Goal: Task Accomplishment & Management: Complete application form

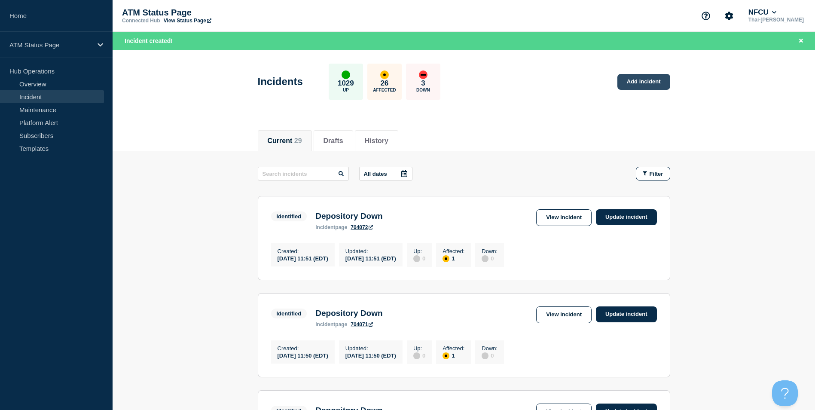
click at [663, 79] on link "Add incident" at bounding box center [643, 82] width 53 height 16
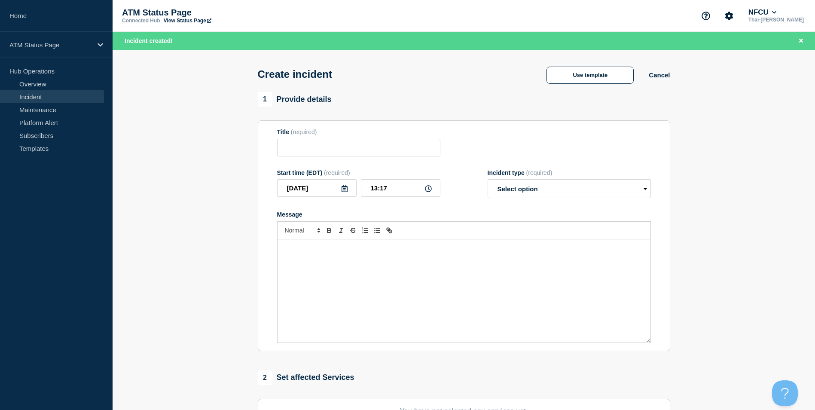
scroll to position [172, 0]
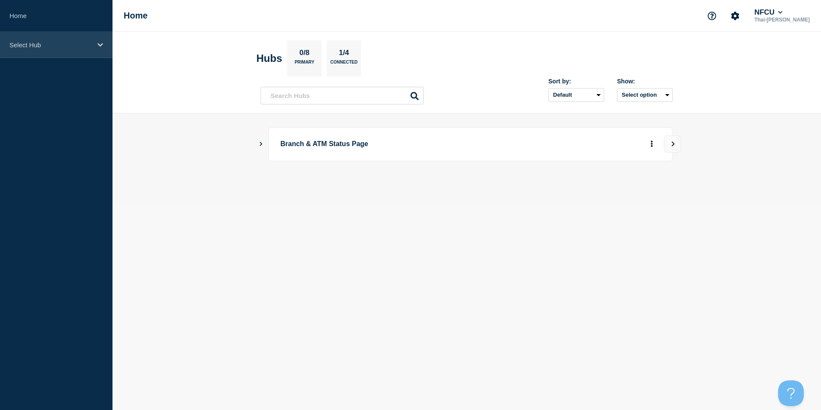
click at [68, 48] on p "Select Hub" at bounding box center [50, 44] width 82 height 7
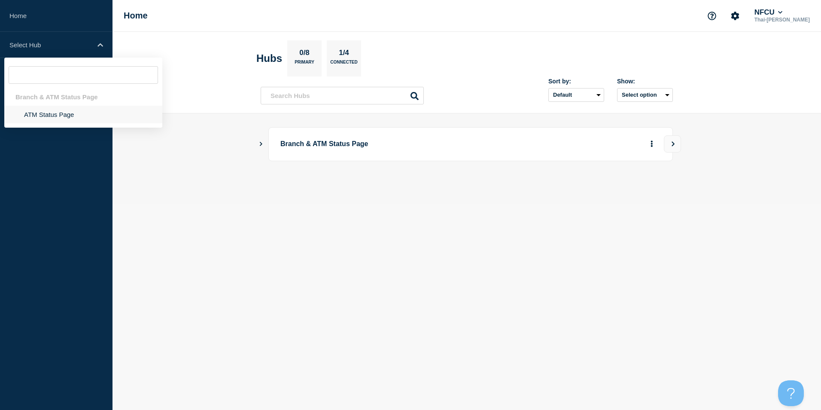
click at [52, 117] on li "ATM Status Page" at bounding box center [83, 115] width 158 height 18
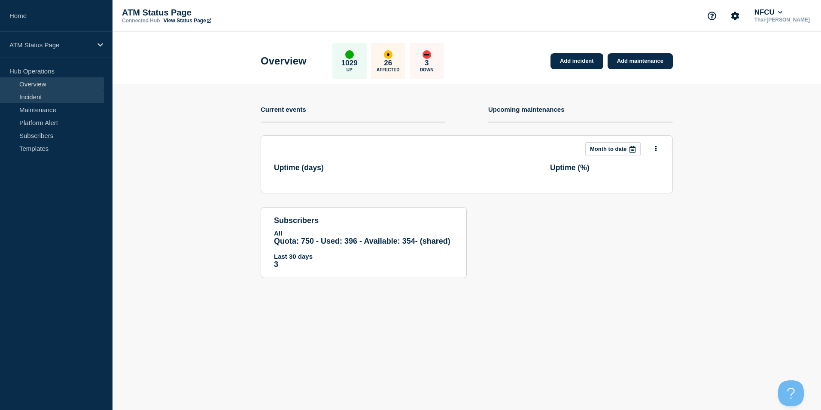
click at [36, 94] on link "Incident" at bounding box center [52, 96] width 104 height 13
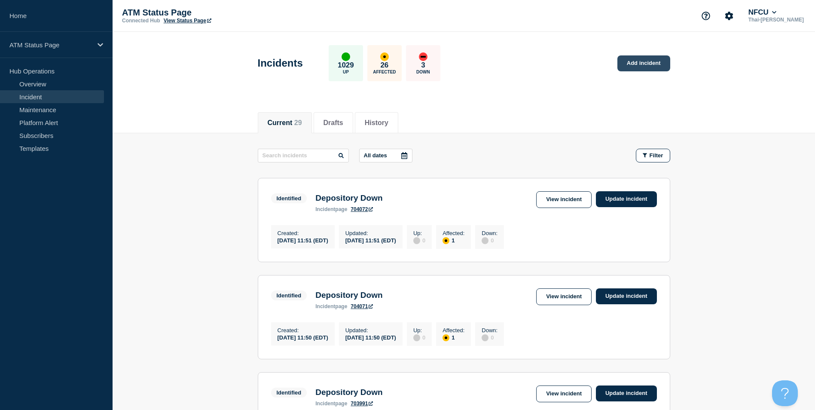
click at [640, 62] on link "Add incident" at bounding box center [643, 63] width 53 height 16
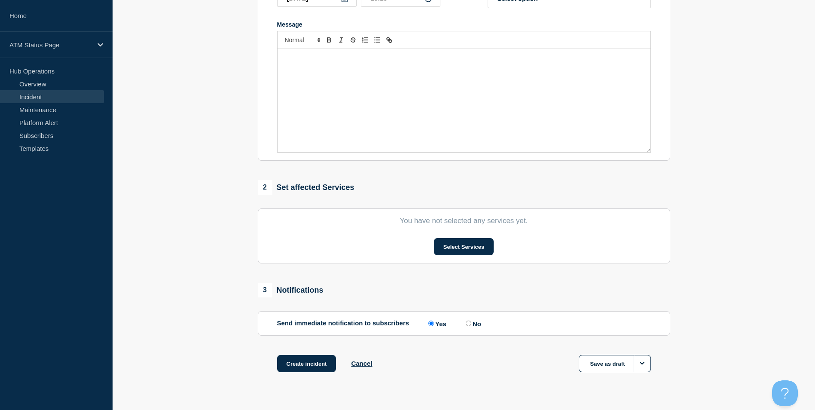
scroll to position [192, 0]
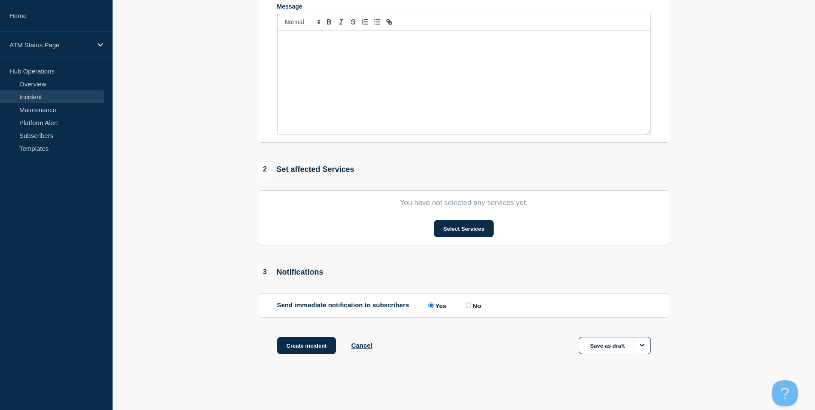
click at [476, 241] on section "You have not selected any services yet. Select Services" at bounding box center [464, 217] width 412 height 55
click at [473, 235] on button "Select Services" at bounding box center [464, 228] width 60 height 17
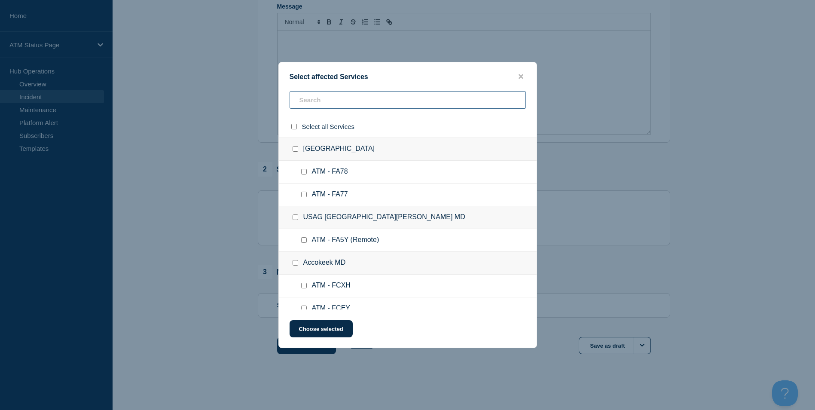
click at [356, 100] on input "text" at bounding box center [408, 100] width 236 height 18
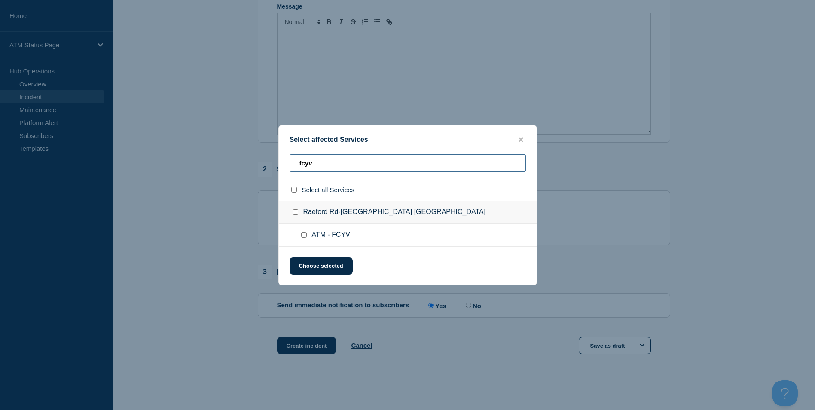
type input "fcyv"
click at [302, 236] on input "ATM - FCYV checkbox" at bounding box center [304, 235] width 6 height 6
checkbox input "true"
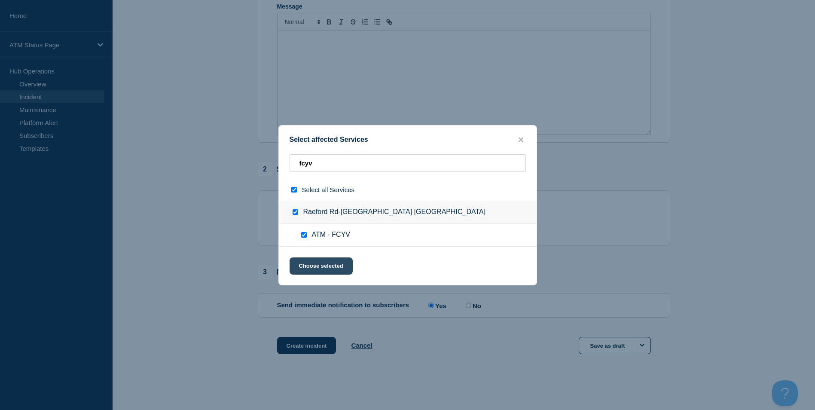
click at [320, 268] on button "Choose selected" at bounding box center [321, 265] width 63 height 17
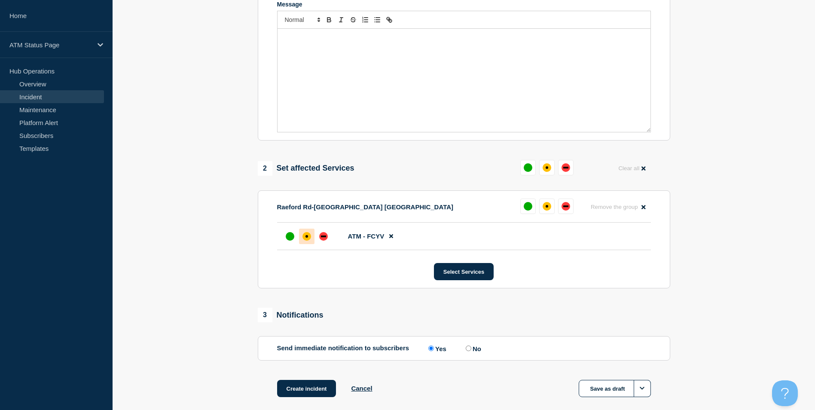
click at [311, 241] on div at bounding box center [306, 236] width 15 height 15
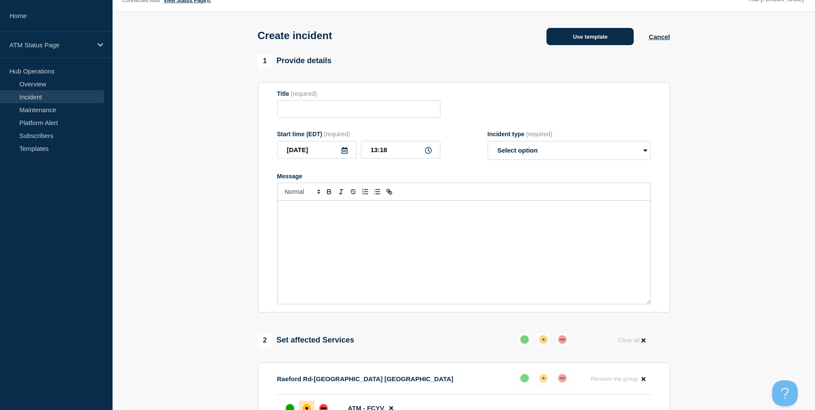
click at [602, 34] on button "Use template" at bounding box center [589, 36] width 87 height 17
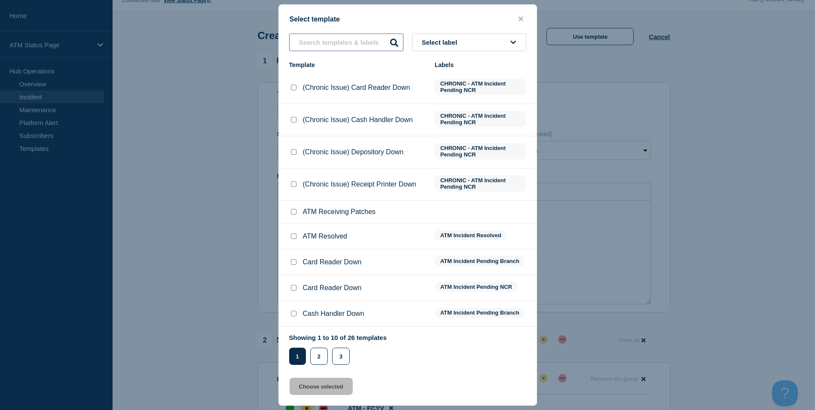
click at [323, 44] on input "text" at bounding box center [346, 43] width 114 height 18
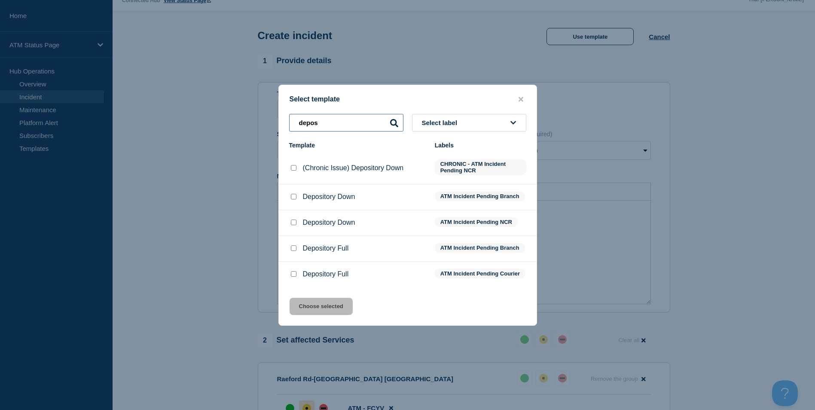
type input "depos"
click at [291, 220] on input "Depository Down checkbox" at bounding box center [294, 223] width 6 height 6
checkbox input "true"
click at [294, 199] on div at bounding box center [293, 196] width 9 height 9
click at [294, 197] on input "Depository Down checkbox" at bounding box center [294, 197] width 6 height 6
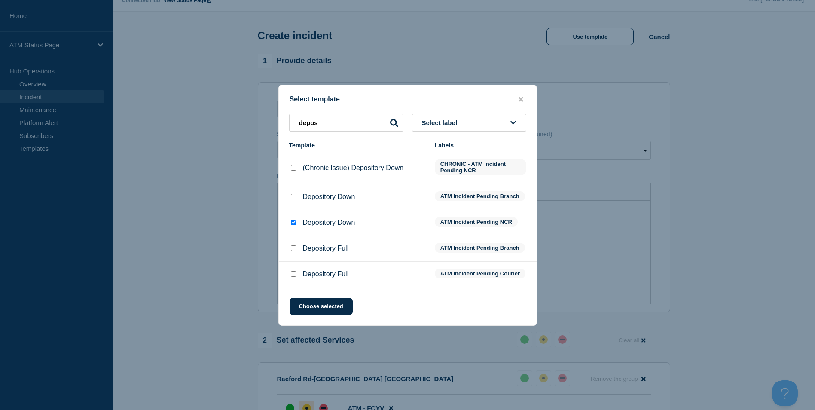
checkbox input "true"
checkbox input "false"
click at [333, 314] on button "Choose selected" at bounding box center [321, 306] width 63 height 17
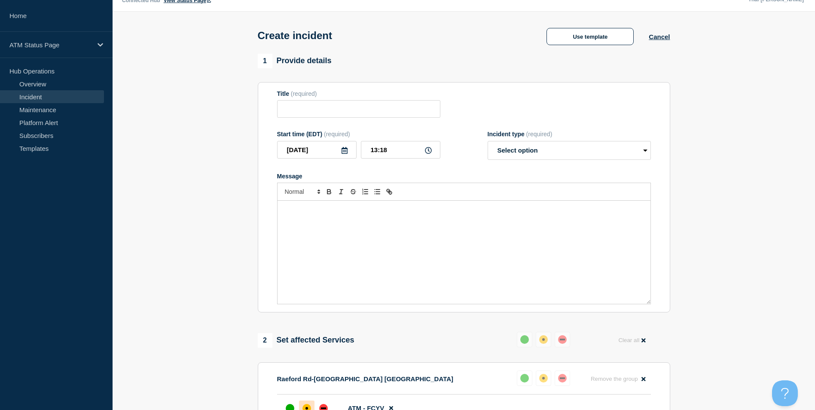
type input "Depository Down"
select select "identified"
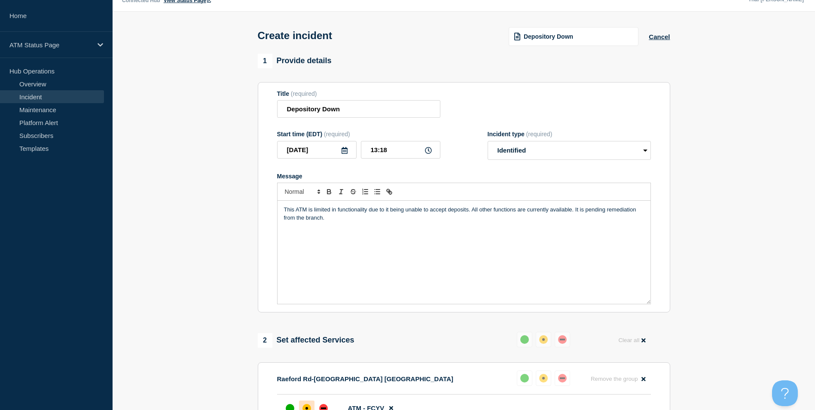
scroll to position [237, 0]
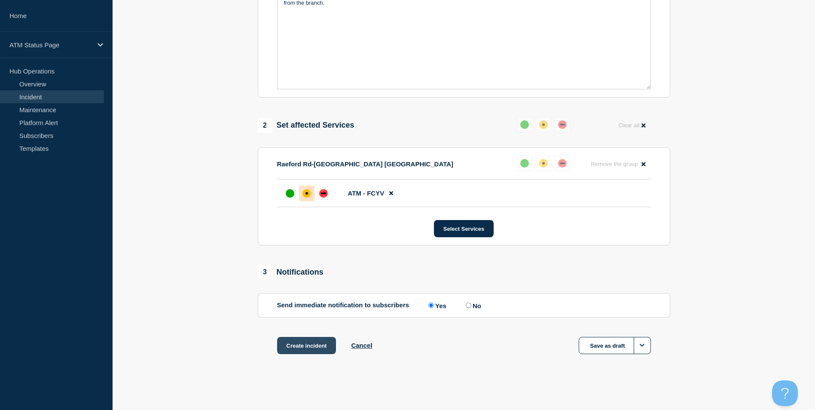
click at [319, 341] on button "Create incident" at bounding box center [306, 345] width 59 height 17
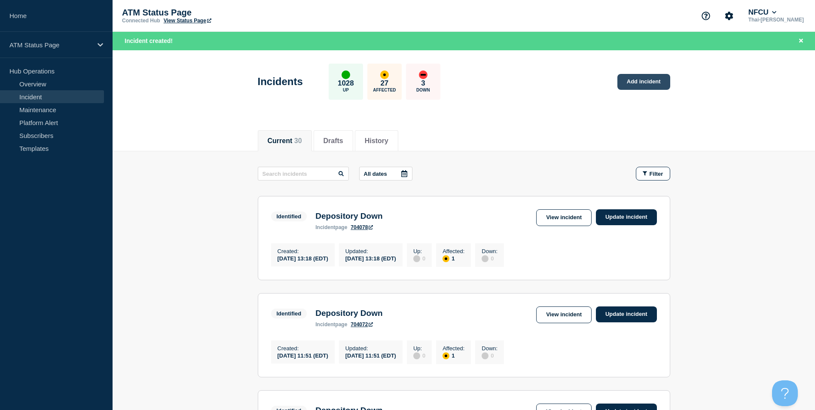
click at [648, 85] on link "Add incident" at bounding box center [643, 82] width 53 height 16
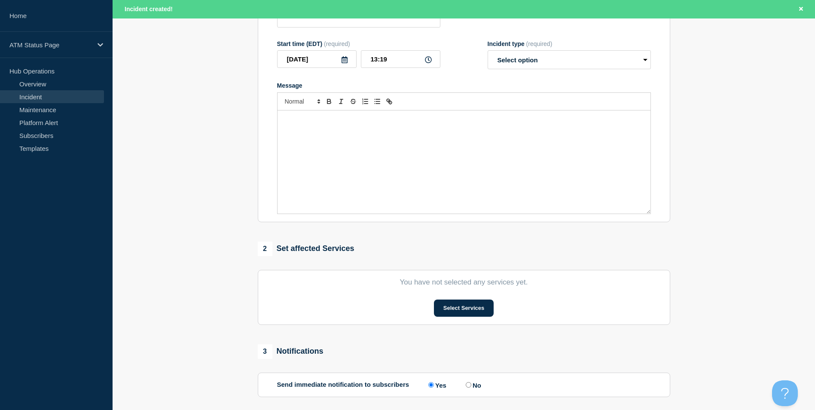
scroll to position [210, 0]
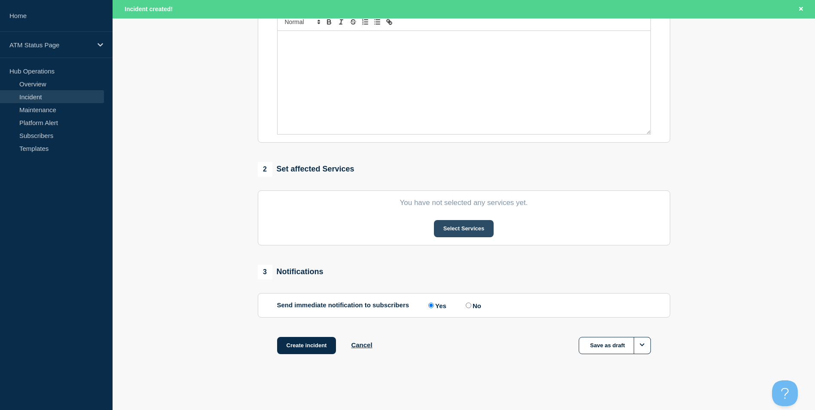
click at [452, 237] on button "Select Services" at bounding box center [464, 228] width 60 height 17
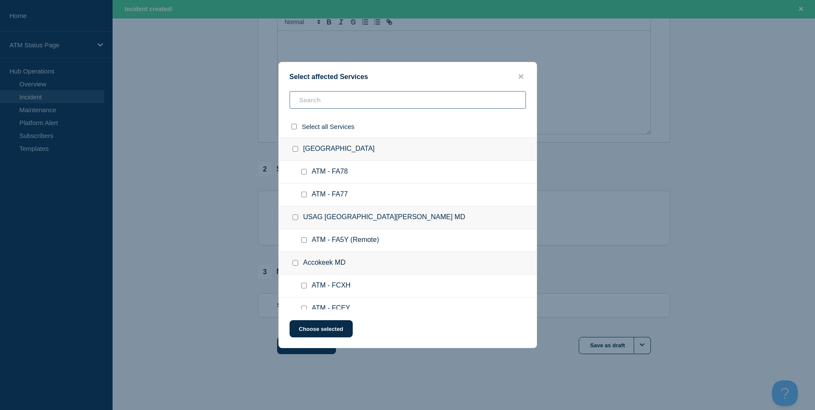
click at [360, 96] on input "text" at bounding box center [408, 100] width 236 height 18
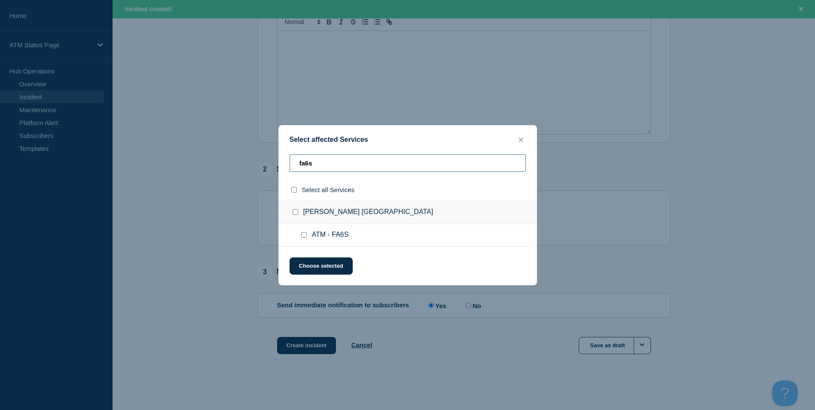
type input "fa6s"
click at [302, 235] on input "ATM - FA6S checkbox" at bounding box center [304, 235] width 6 height 6
checkbox input "true"
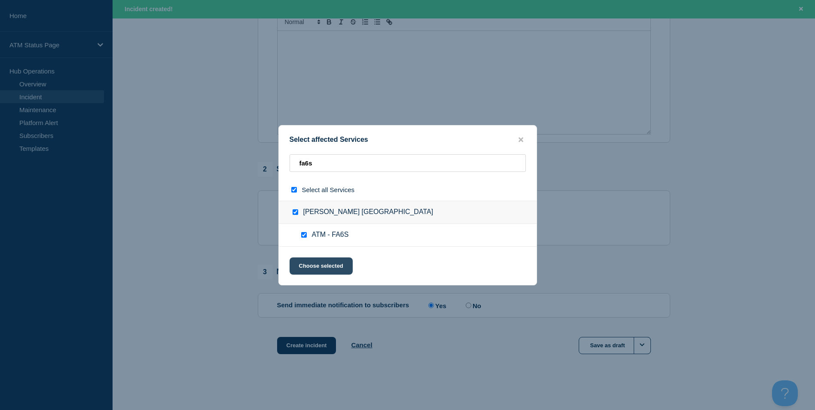
click at [326, 265] on button "Choose selected" at bounding box center [321, 265] width 63 height 17
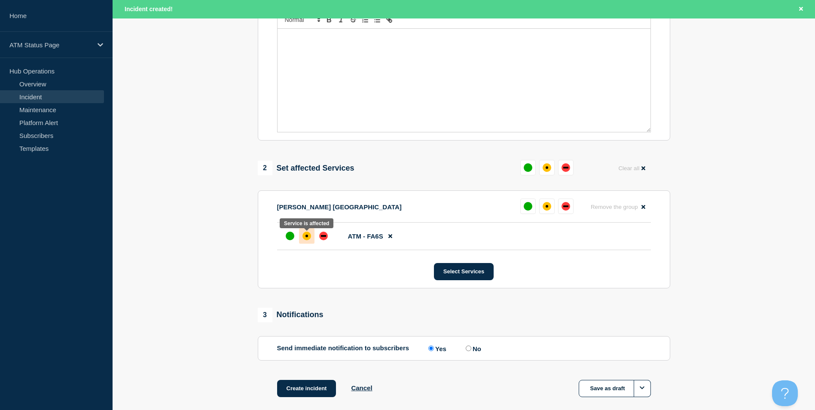
click at [310, 242] on div at bounding box center [306, 235] width 15 height 15
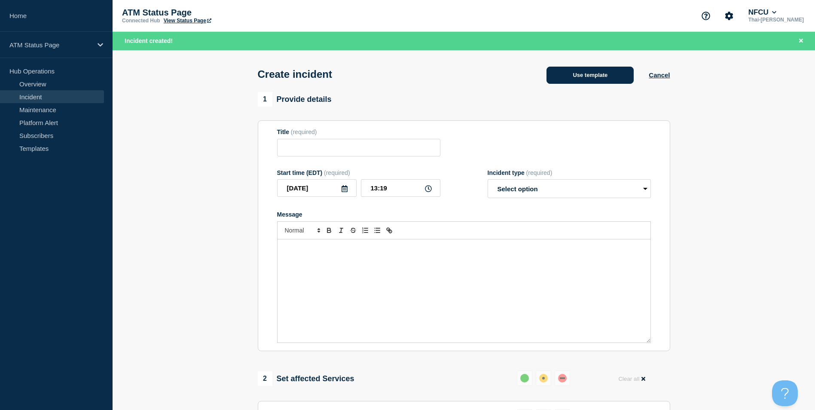
click at [583, 73] on button "Use template" at bounding box center [589, 75] width 87 height 17
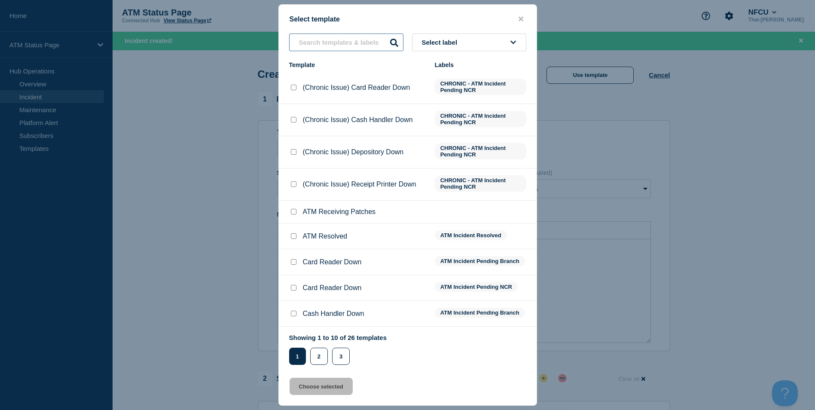
click at [349, 42] on input "text" at bounding box center [346, 43] width 114 height 18
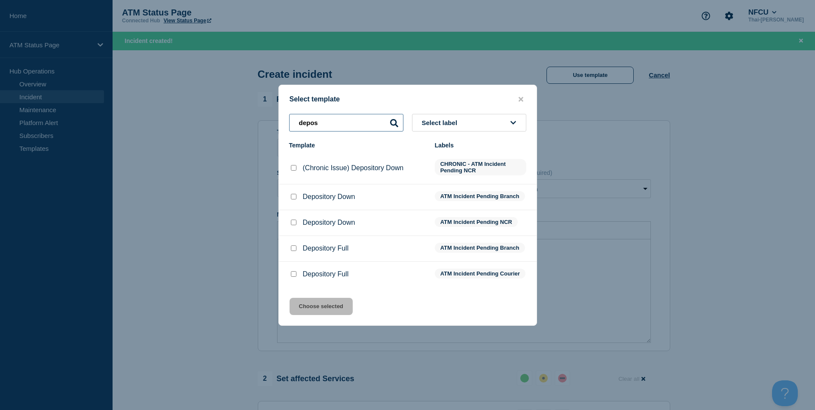
drag, startPoint x: 332, startPoint y: 116, endPoint x: 256, endPoint y: 110, distance: 76.3
click at [256, 110] on div "Select template depos Select label Template Labels (Chronic Issue) Depository D…" at bounding box center [407, 205] width 815 height 410
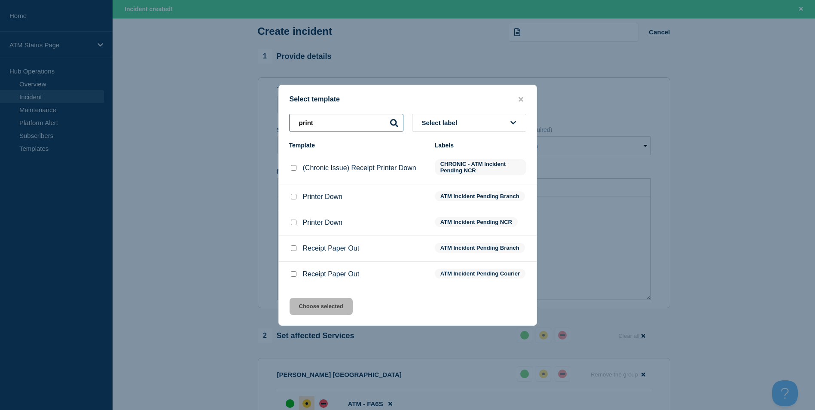
scroll to position [86, 0]
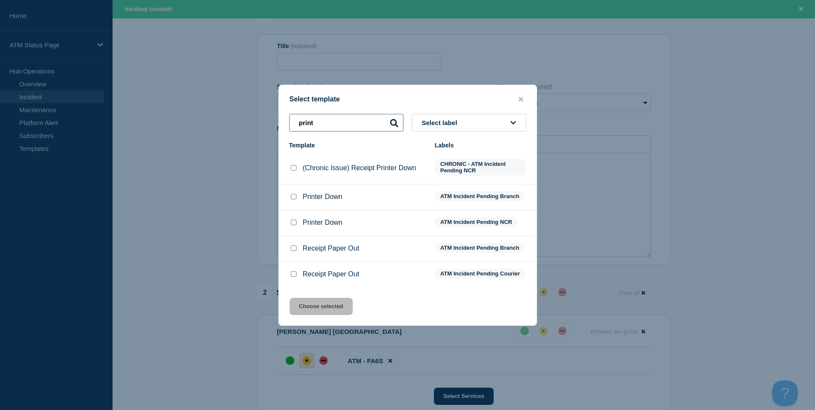
type input "print"
click at [291, 194] on input "Printer Down checkbox" at bounding box center [294, 197] width 6 height 6
checkbox input "true"
click at [323, 315] on button "Choose selected" at bounding box center [321, 306] width 63 height 17
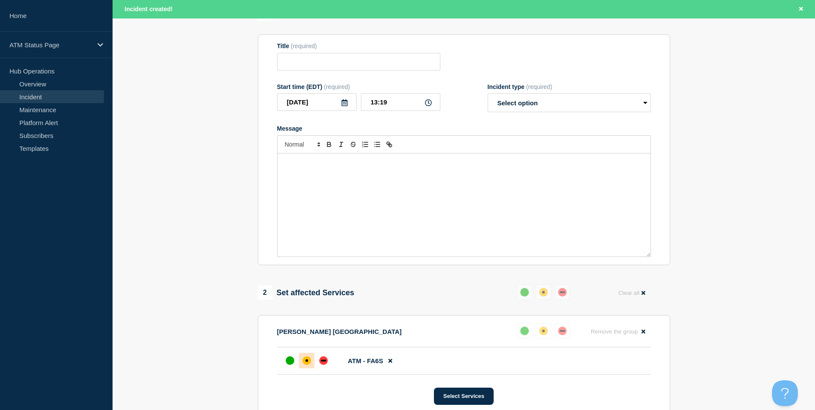
type input "Printer Down"
select select "identified"
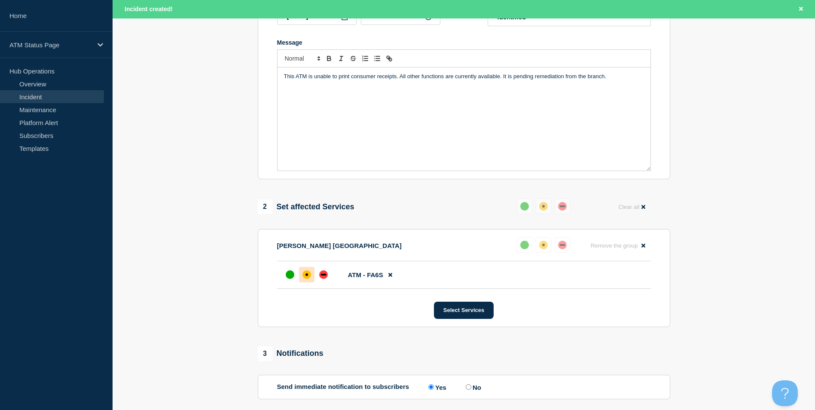
scroll to position [256, 0]
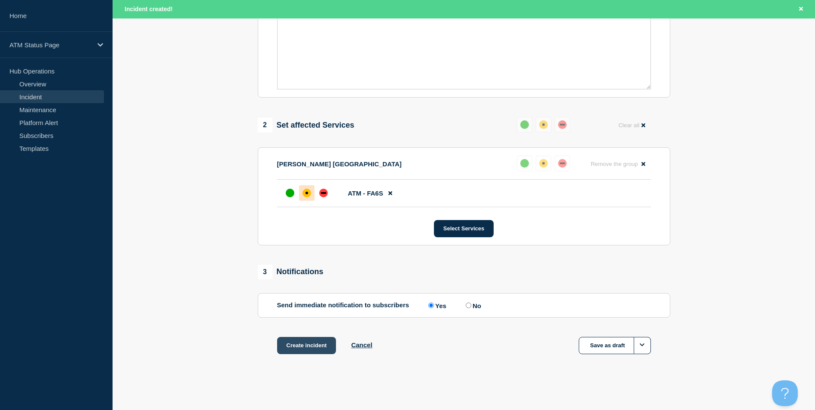
click at [306, 347] on button "Create incident" at bounding box center [306, 345] width 59 height 17
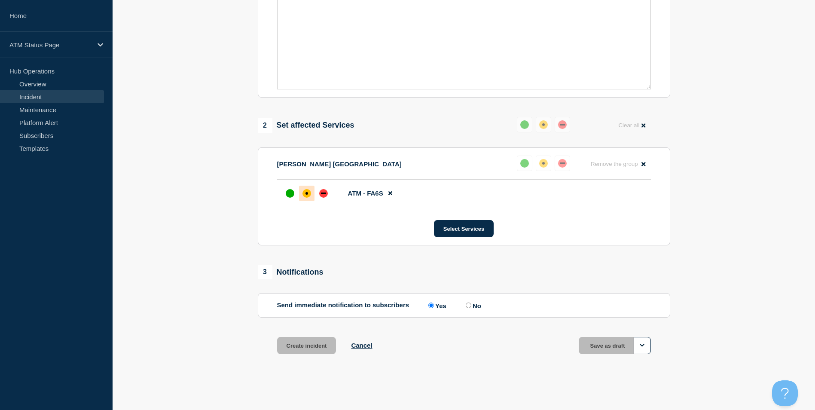
scroll to position [237, 0]
